Goal: Find specific page/section: Find specific page/section

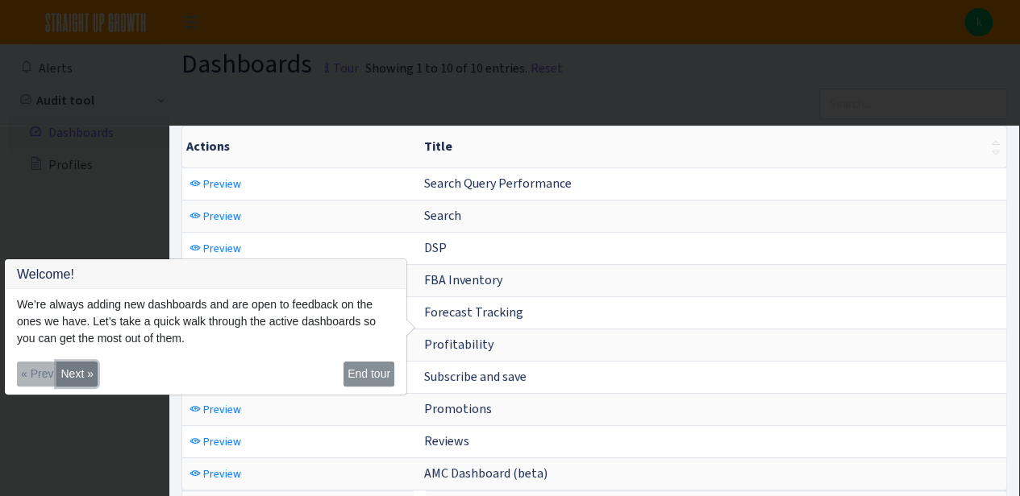
click at [73, 368] on button "Next »" at bounding box center [76, 374] width 40 height 25
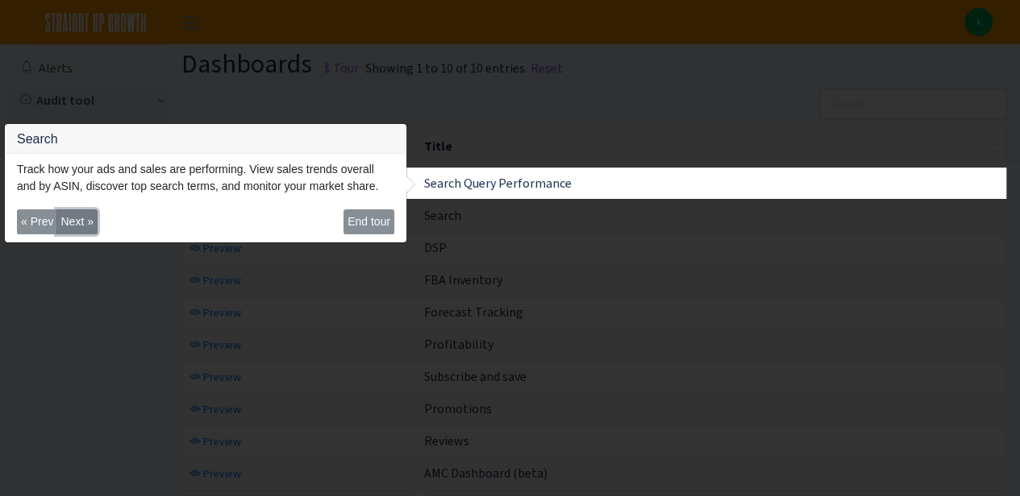
click at [85, 222] on button "Next »" at bounding box center [76, 222] width 40 height 25
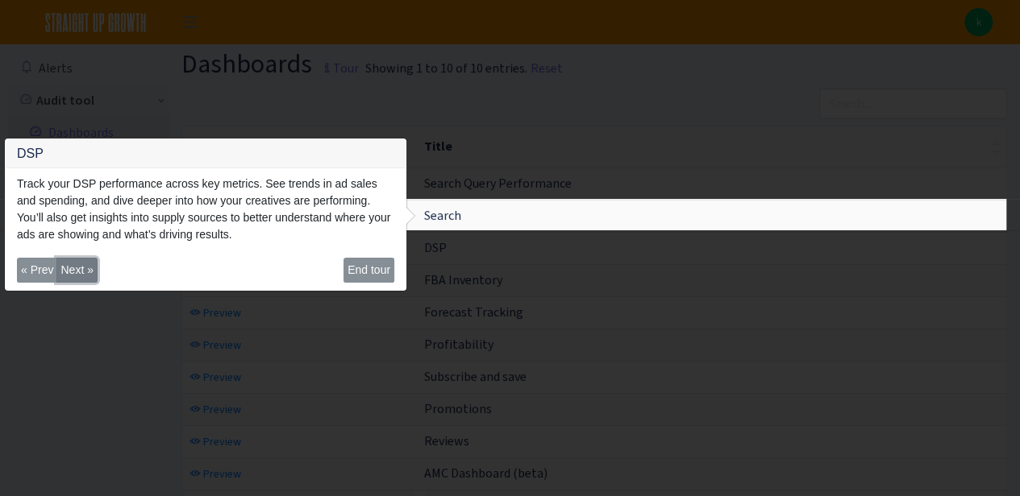
click at [89, 278] on button "Next »" at bounding box center [76, 270] width 40 height 25
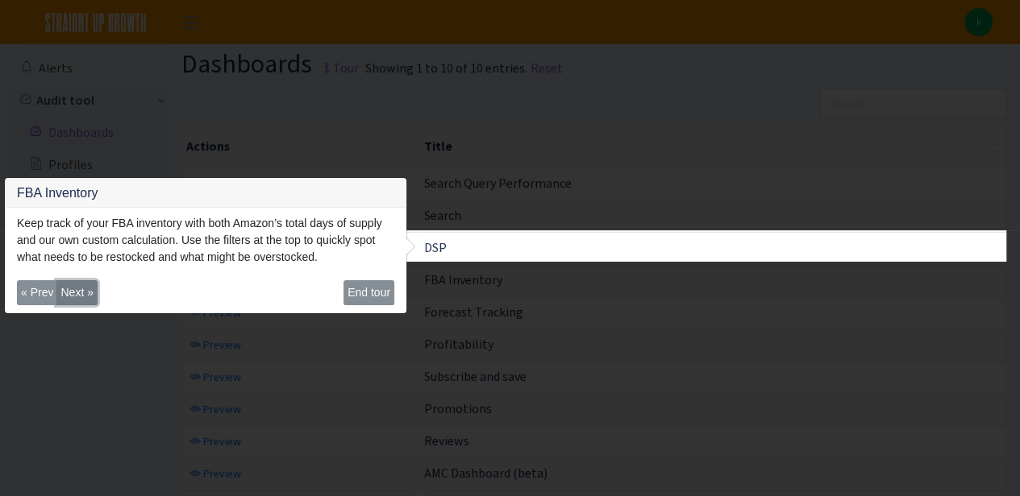
click at [85, 285] on button "Next »" at bounding box center [76, 292] width 40 height 25
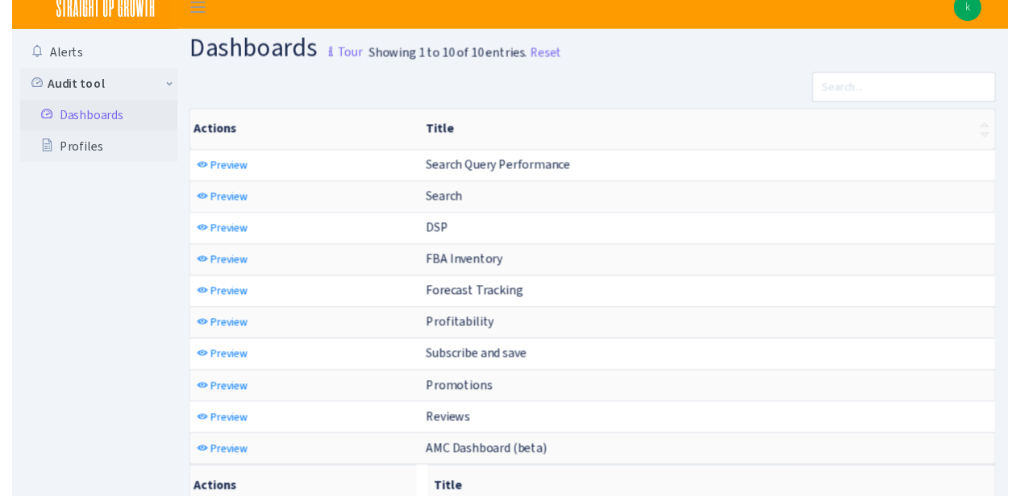
scroll to position [23, 0]
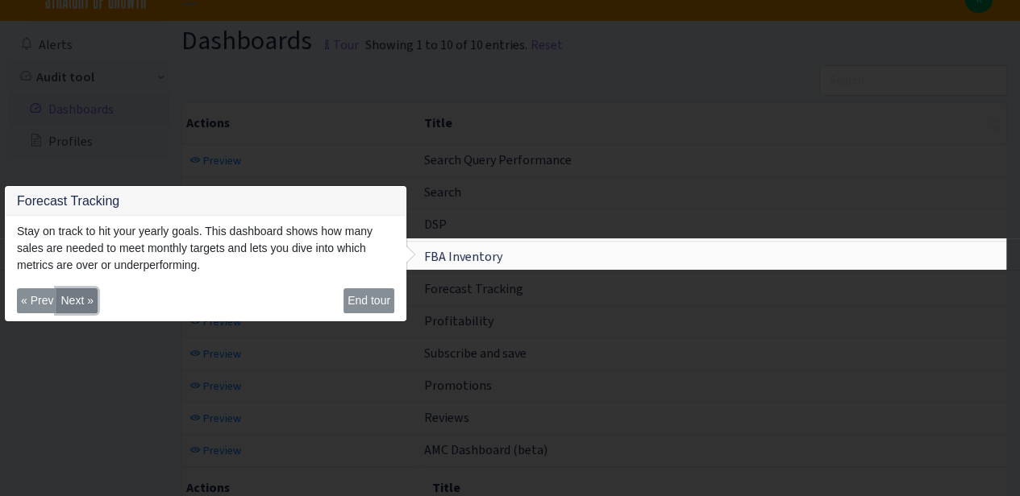
click at [88, 297] on button "Next »" at bounding box center [76, 301] width 40 height 25
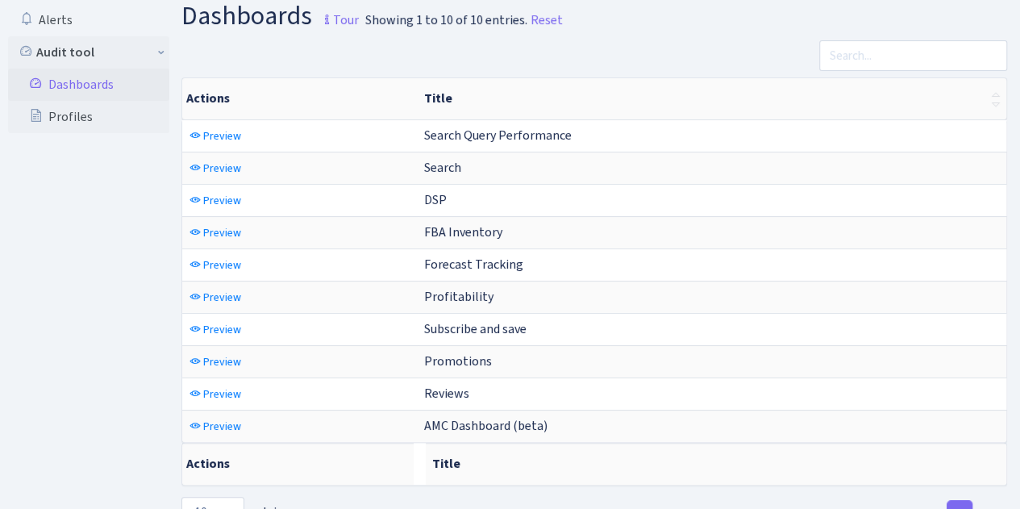
scroll to position [55, 0]
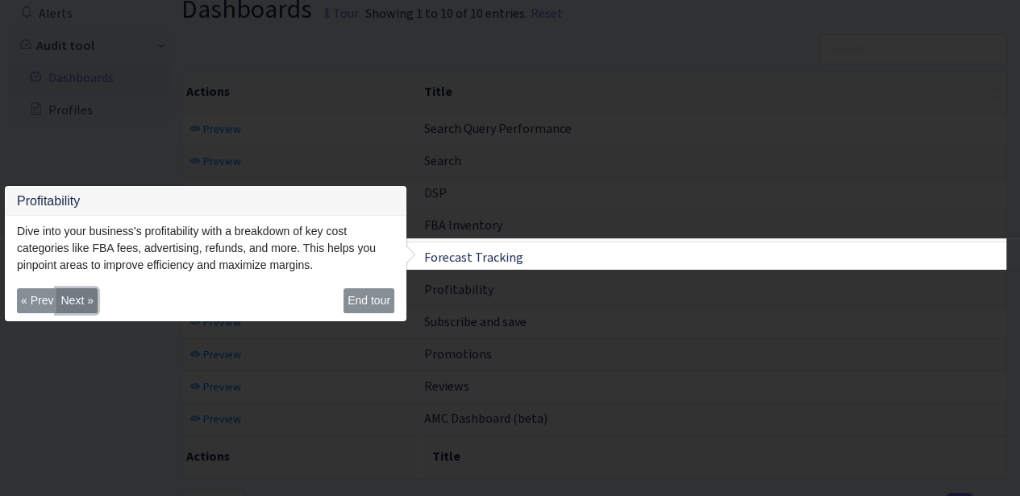
click at [61, 295] on button "Next »" at bounding box center [76, 301] width 40 height 25
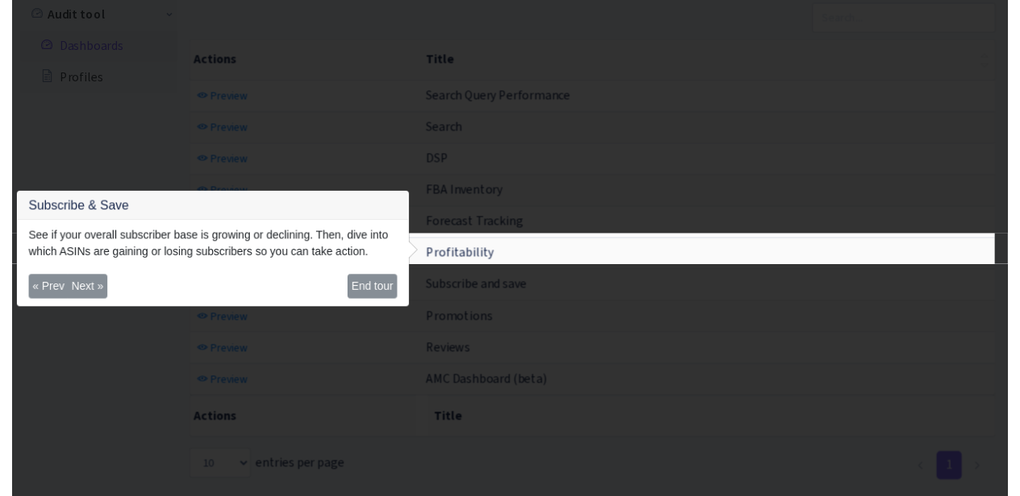
scroll to position [86, 0]
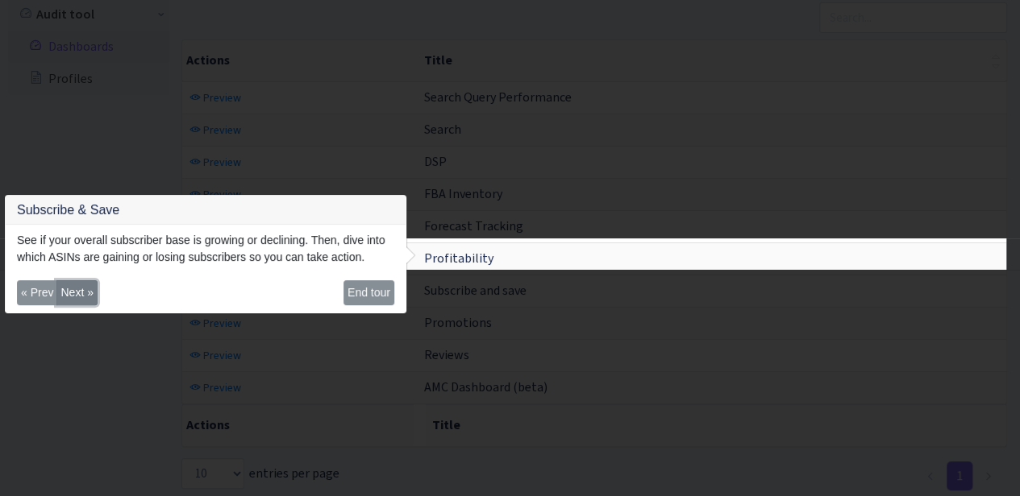
click at [80, 293] on button "Next »" at bounding box center [76, 292] width 40 height 25
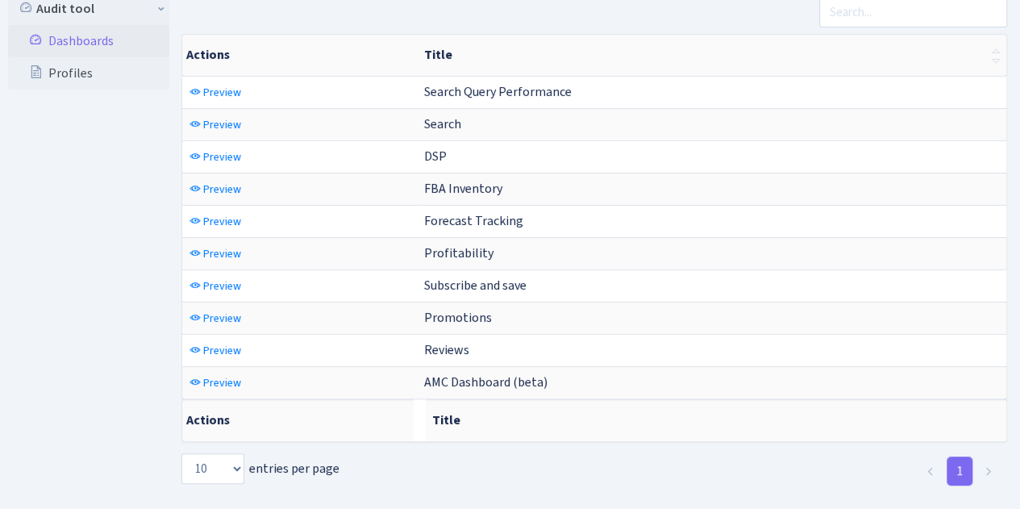
scroll to position [104, 0]
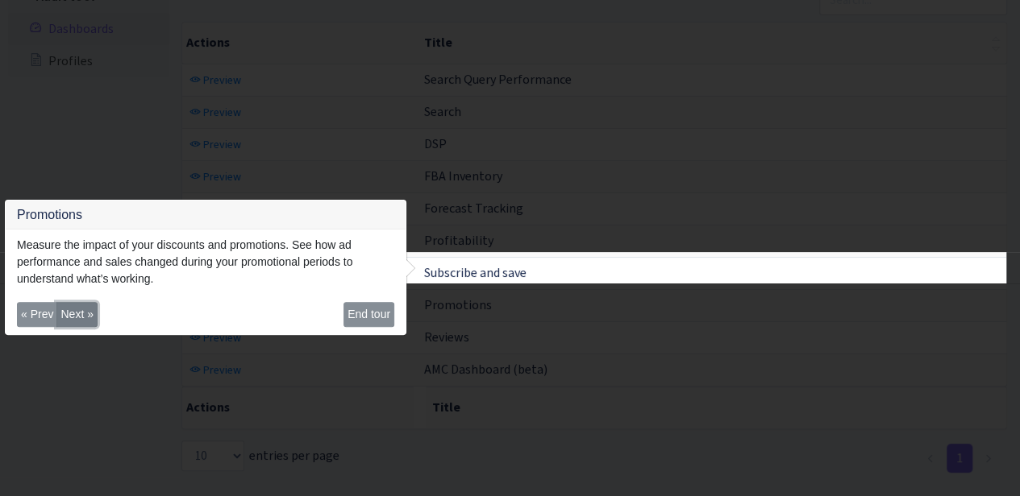
click at [75, 316] on button "Next »" at bounding box center [76, 314] width 40 height 25
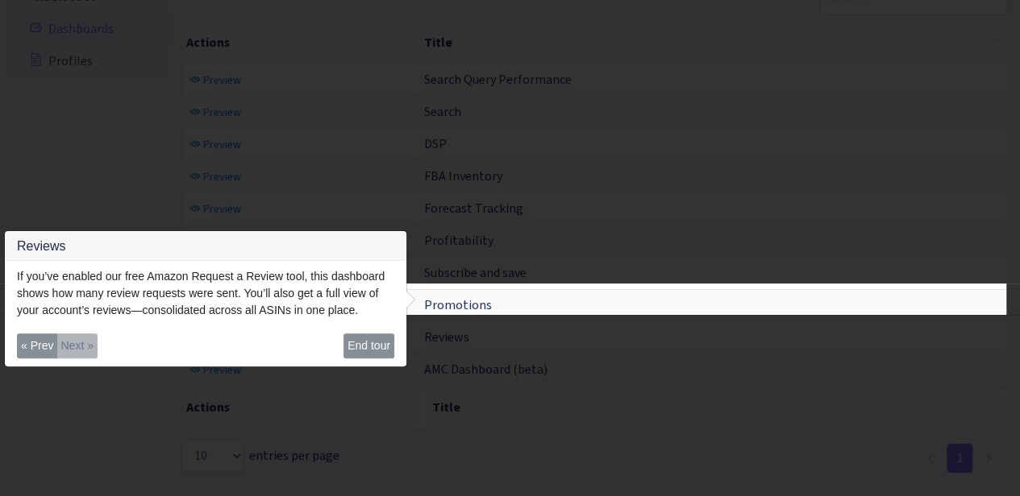
click at [143, 451] on div at bounding box center [510, 412] width 1020 height 194
click at [364, 356] on button "End tour" at bounding box center [368, 346] width 51 height 25
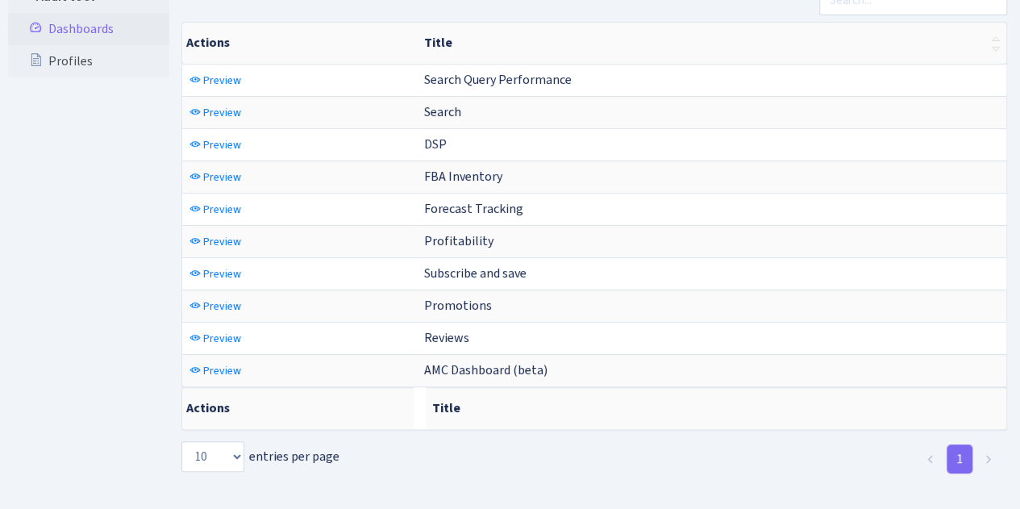
scroll to position [0, 0]
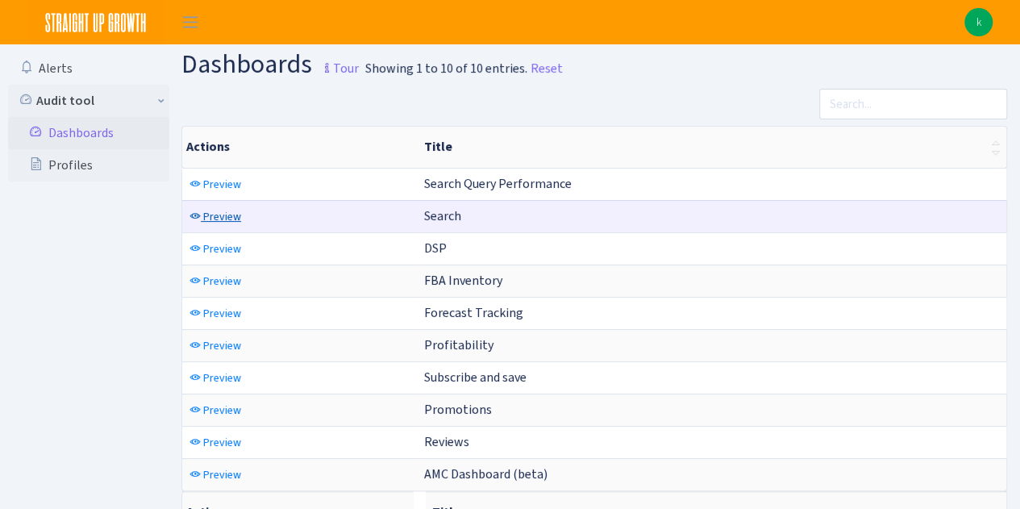
click at [215, 211] on span "Preview" at bounding box center [222, 216] width 38 height 15
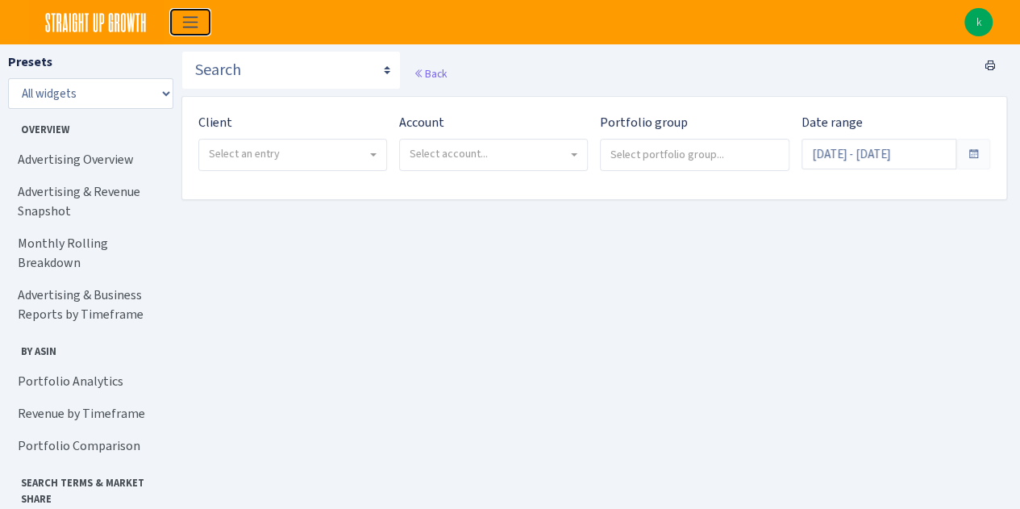
click at [189, 15] on span "Toggle navigation" at bounding box center [190, 22] width 24 height 19
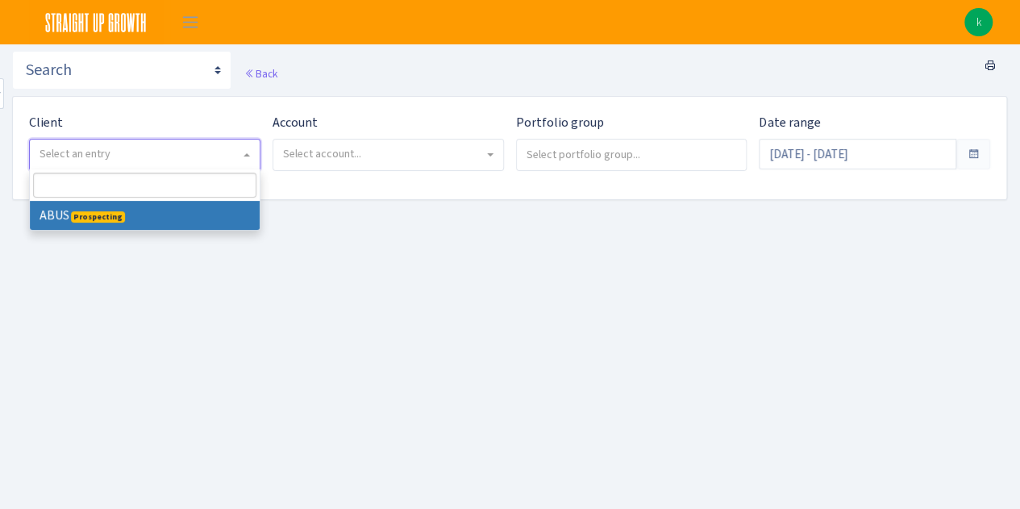
click at [189, 157] on span "Select an entry" at bounding box center [139, 154] width 201 height 16
select select "529"
select select
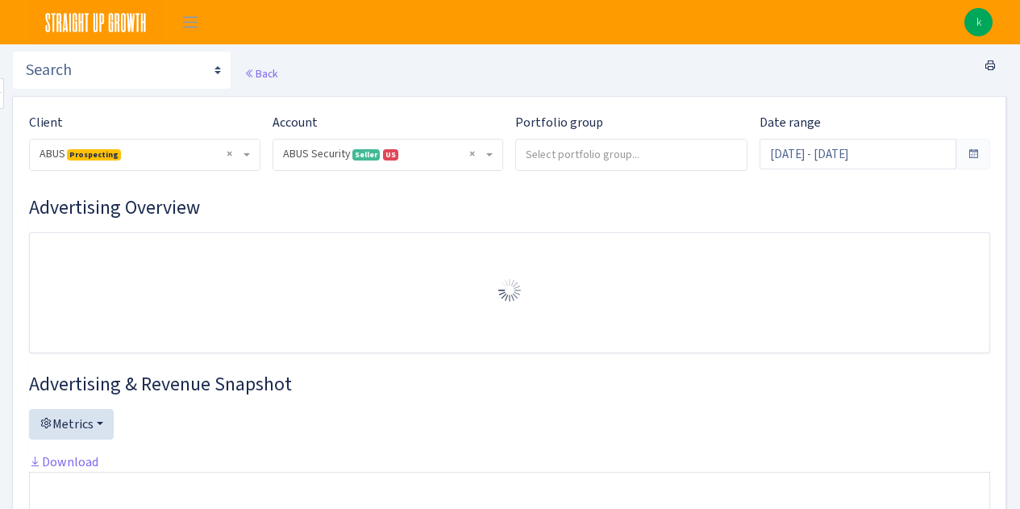
select select "1492335177452992"
click at [368, 164] on div "Account ) Select account... ABUS Security <span class="badge badge-success">Sel…" at bounding box center [387, 142] width 231 height 58
click at [272, 139] on select ") Select account... ABUS Security <span class="badge badge-success">Seller</spa…" at bounding box center [272, 139] width 1 height 1
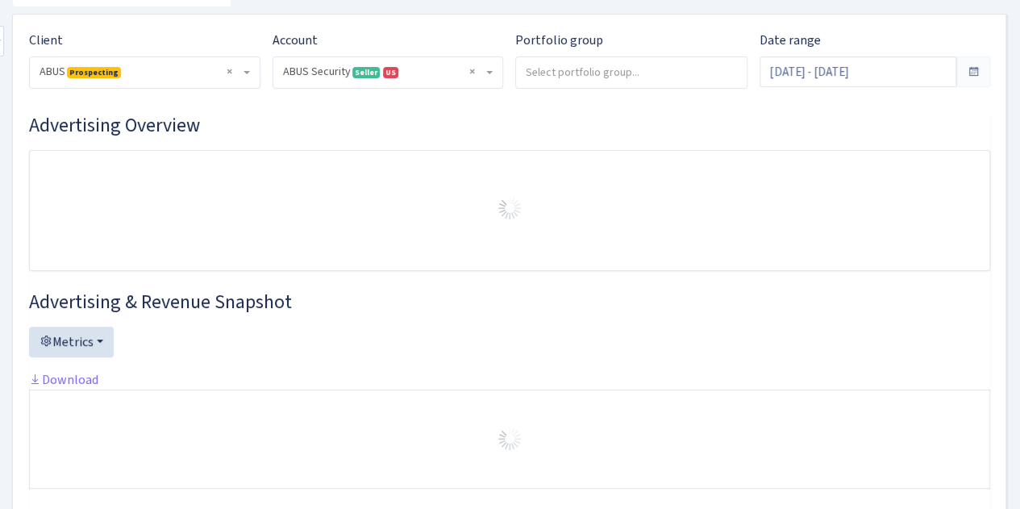
scroll to position [87, 0]
